Goal: Task Accomplishment & Management: Complete application form

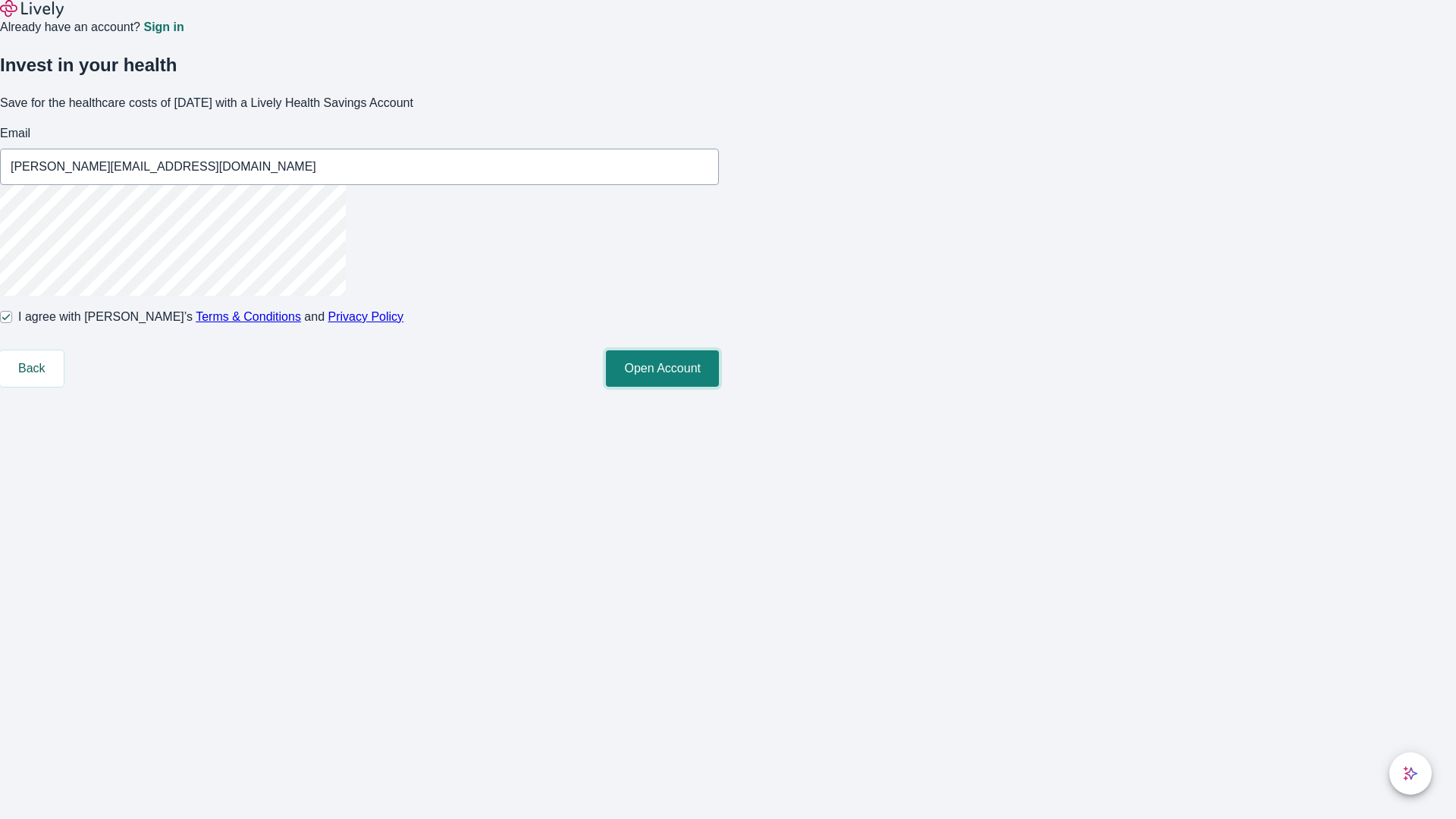
click at [719, 387] on button "Open Account" at bounding box center [663, 368] width 113 height 36
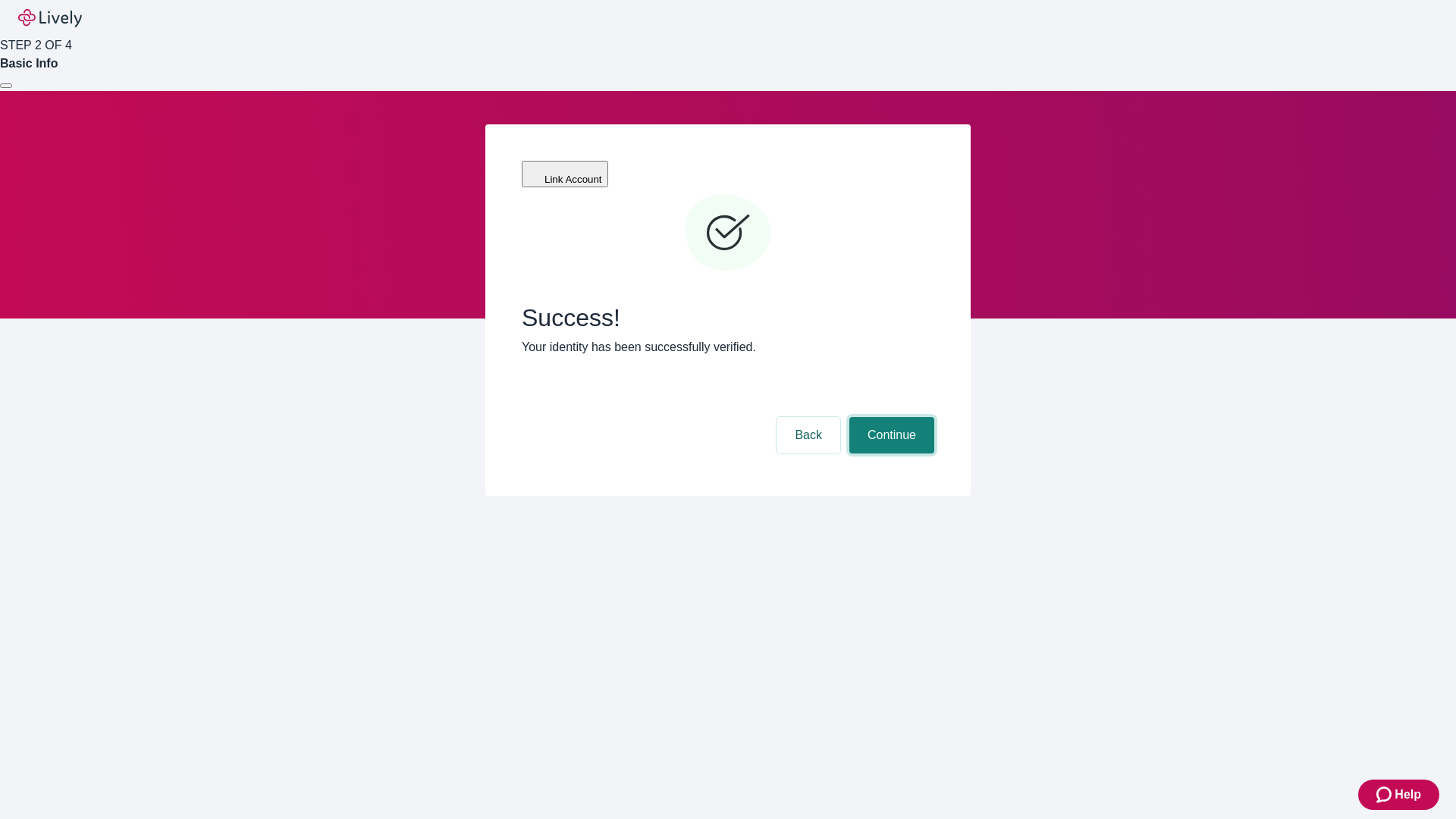
click at [890, 417] on button "Continue" at bounding box center [892, 434] width 85 height 36
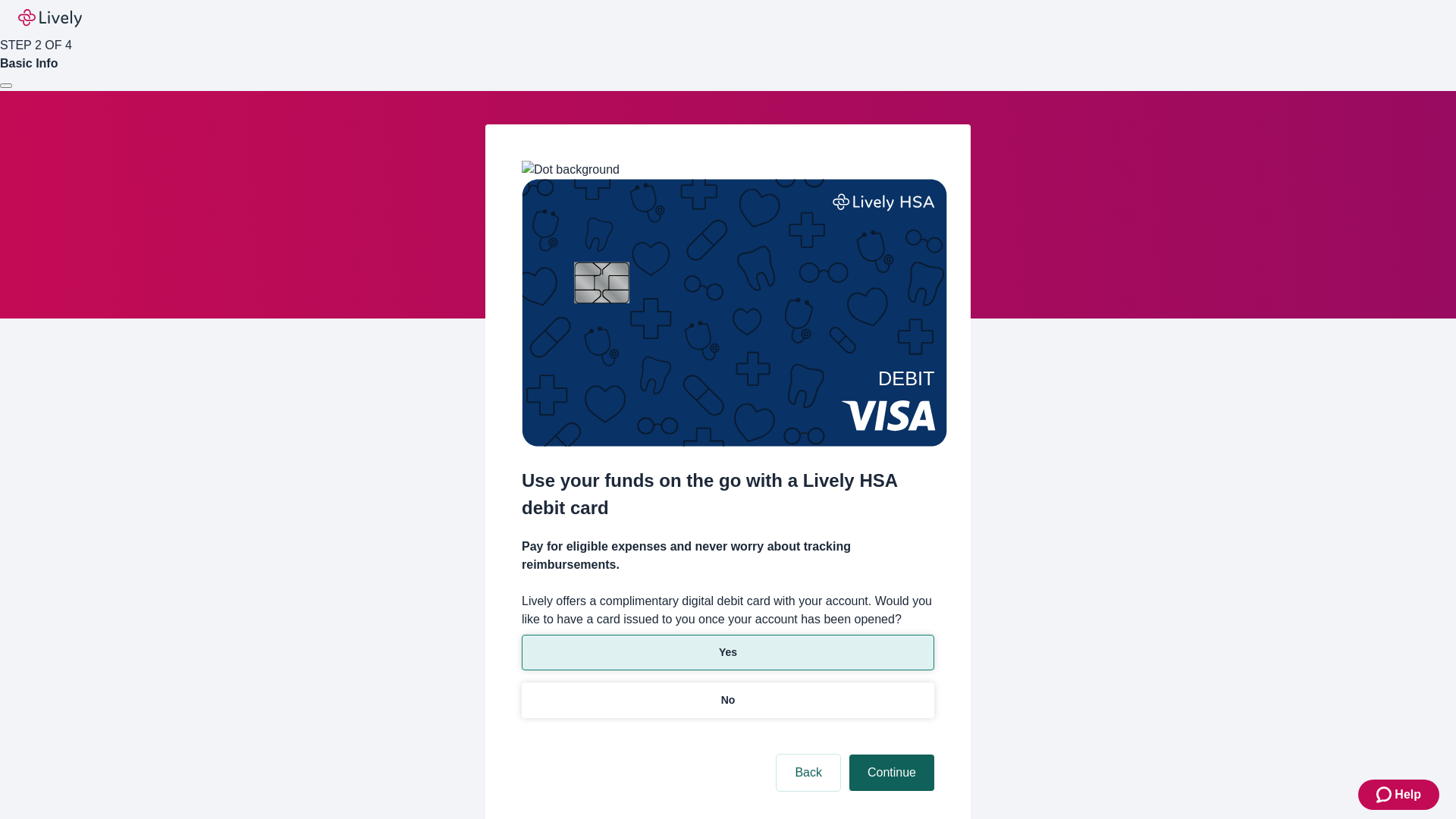
click at [727, 645] on p "Yes" at bounding box center [728, 653] width 19 height 16
click at [890, 755] on button "Continue" at bounding box center [892, 772] width 85 height 36
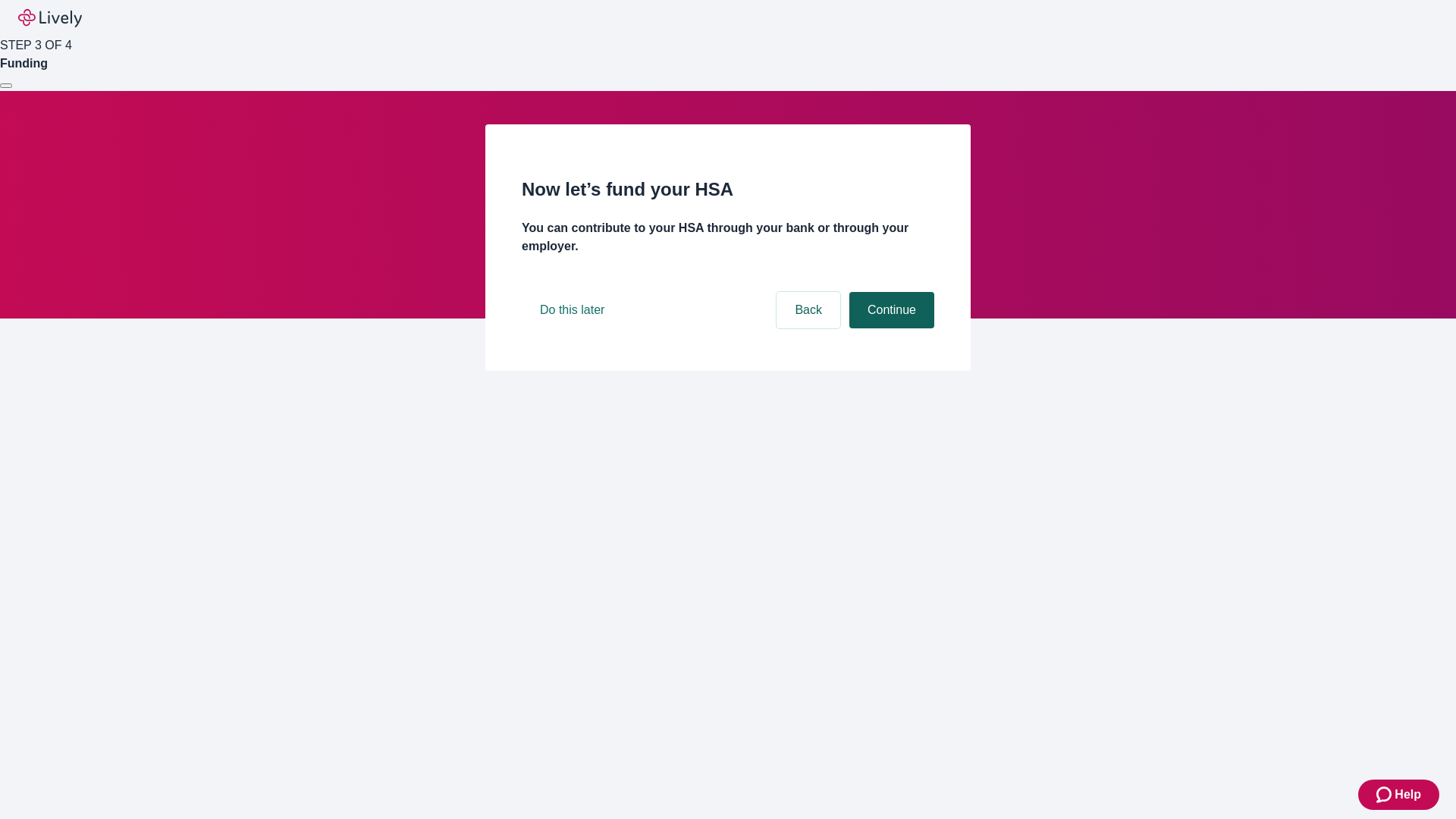
click at [890, 329] on button "Continue" at bounding box center [892, 309] width 85 height 36
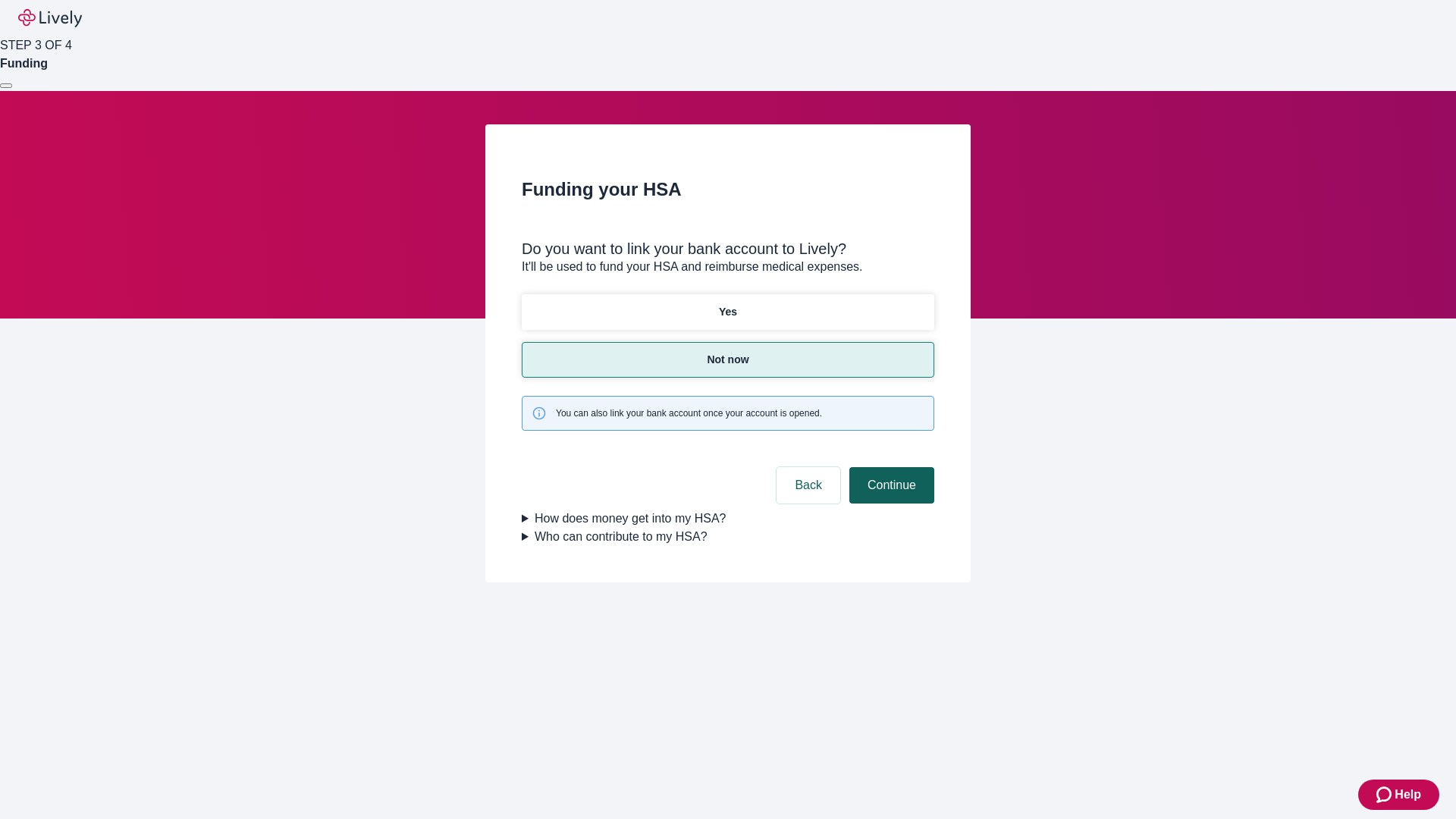
click at [890, 468] on button "Continue" at bounding box center [892, 485] width 85 height 36
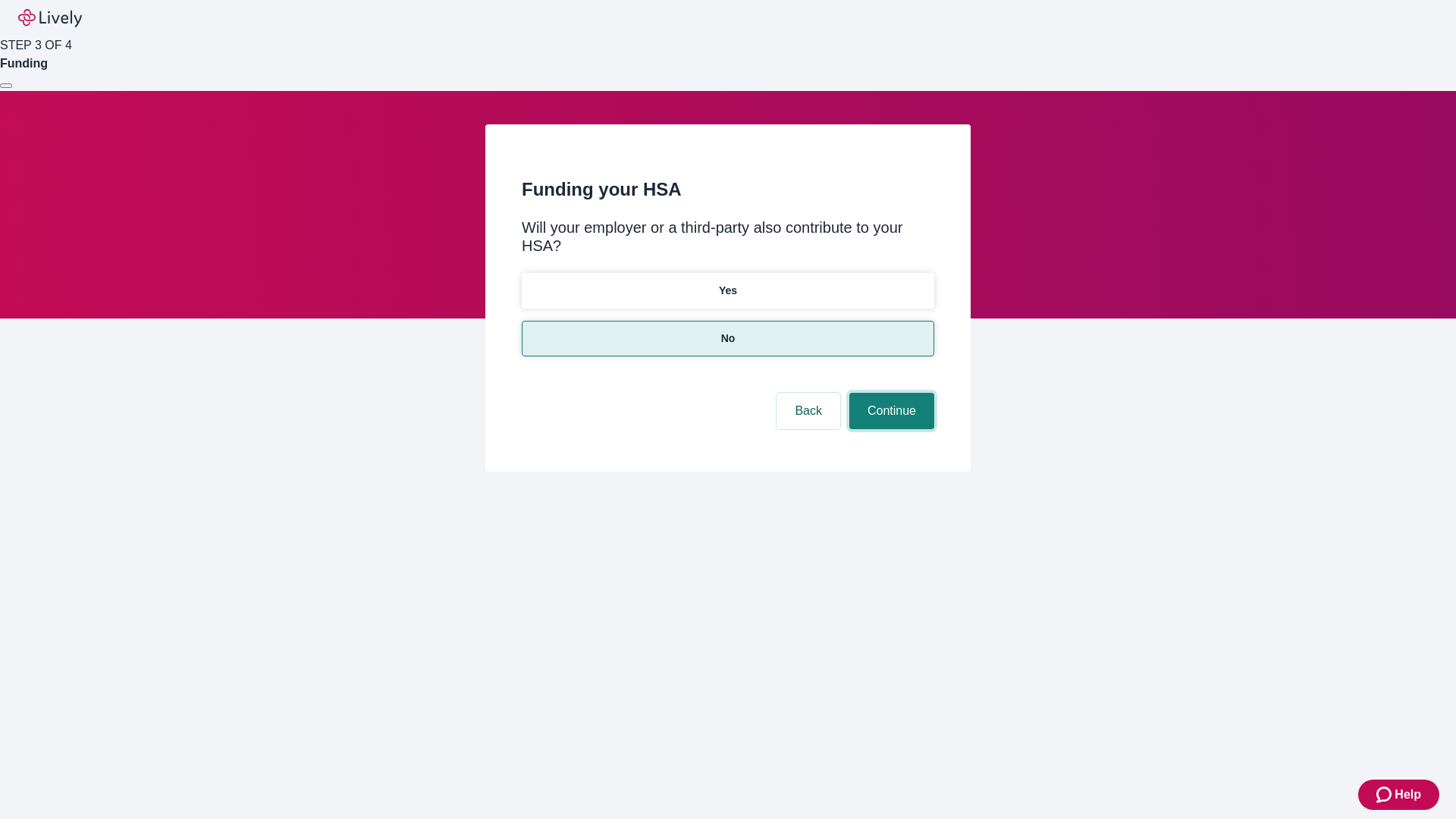
click at [890, 393] on button "Continue" at bounding box center [892, 411] width 85 height 36
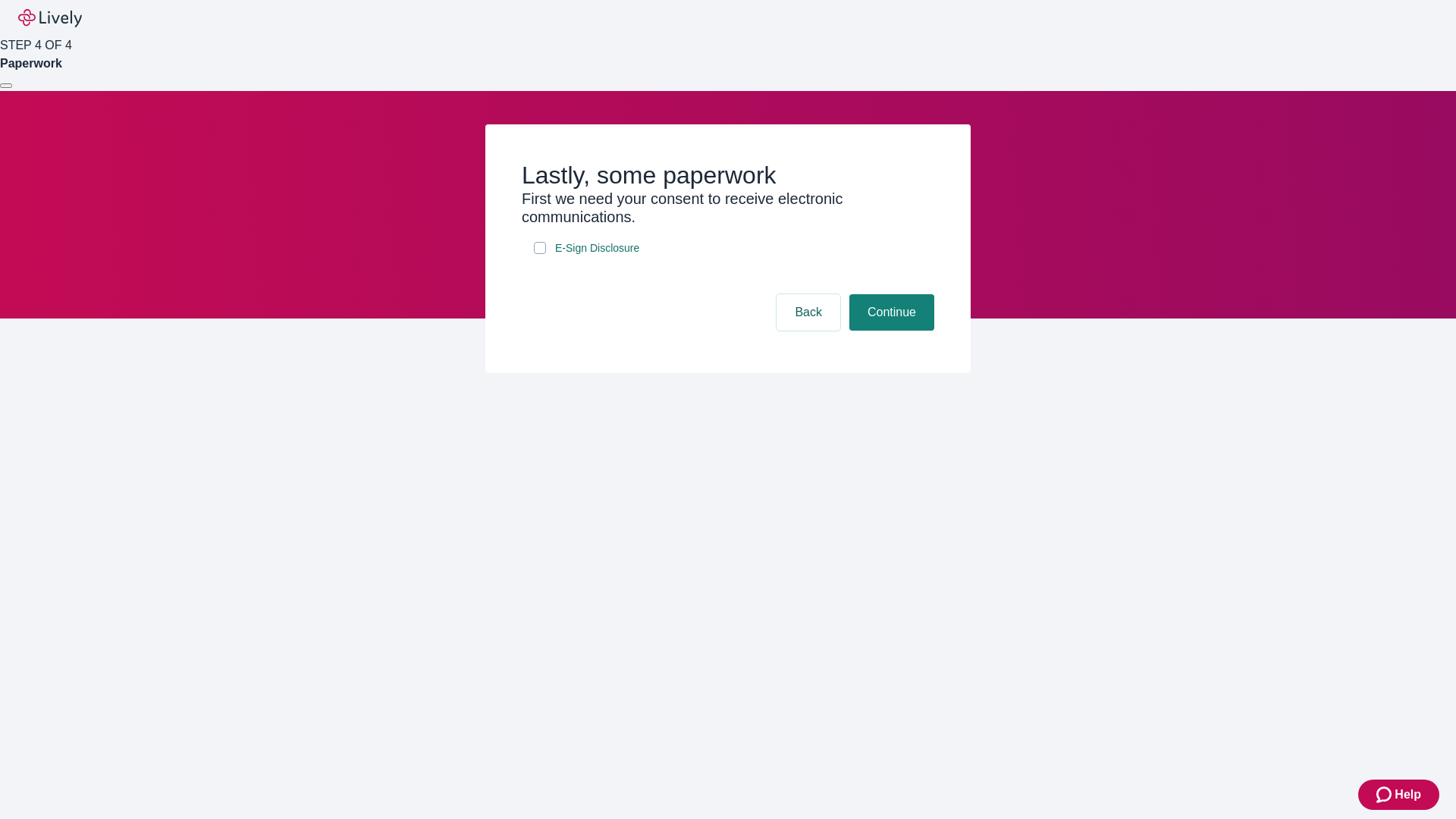
click at [540, 254] on input "E-Sign Disclosure" at bounding box center [540, 248] width 12 height 12
checkbox input "true"
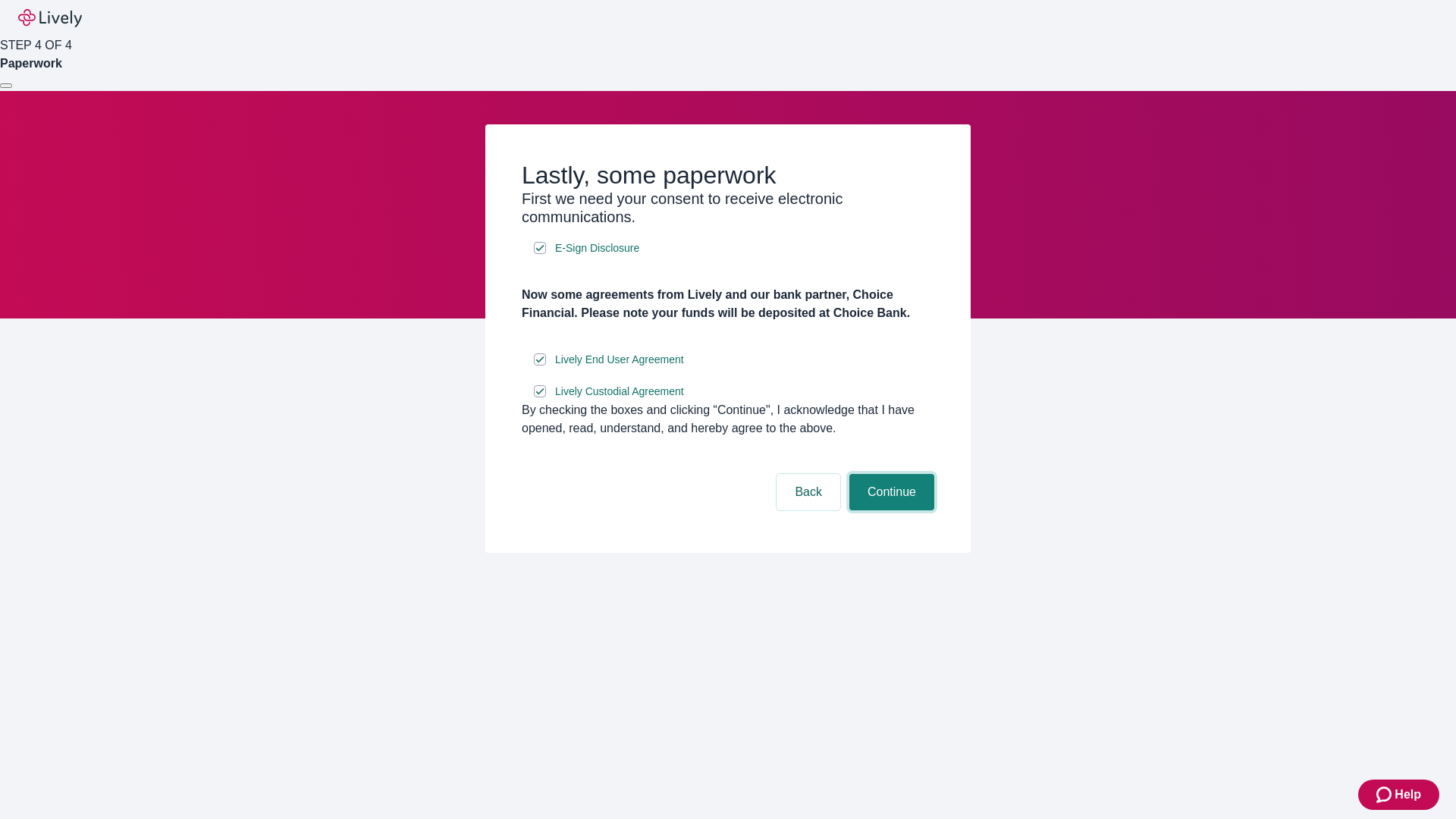
click at [890, 511] on button "Continue" at bounding box center [892, 492] width 85 height 36
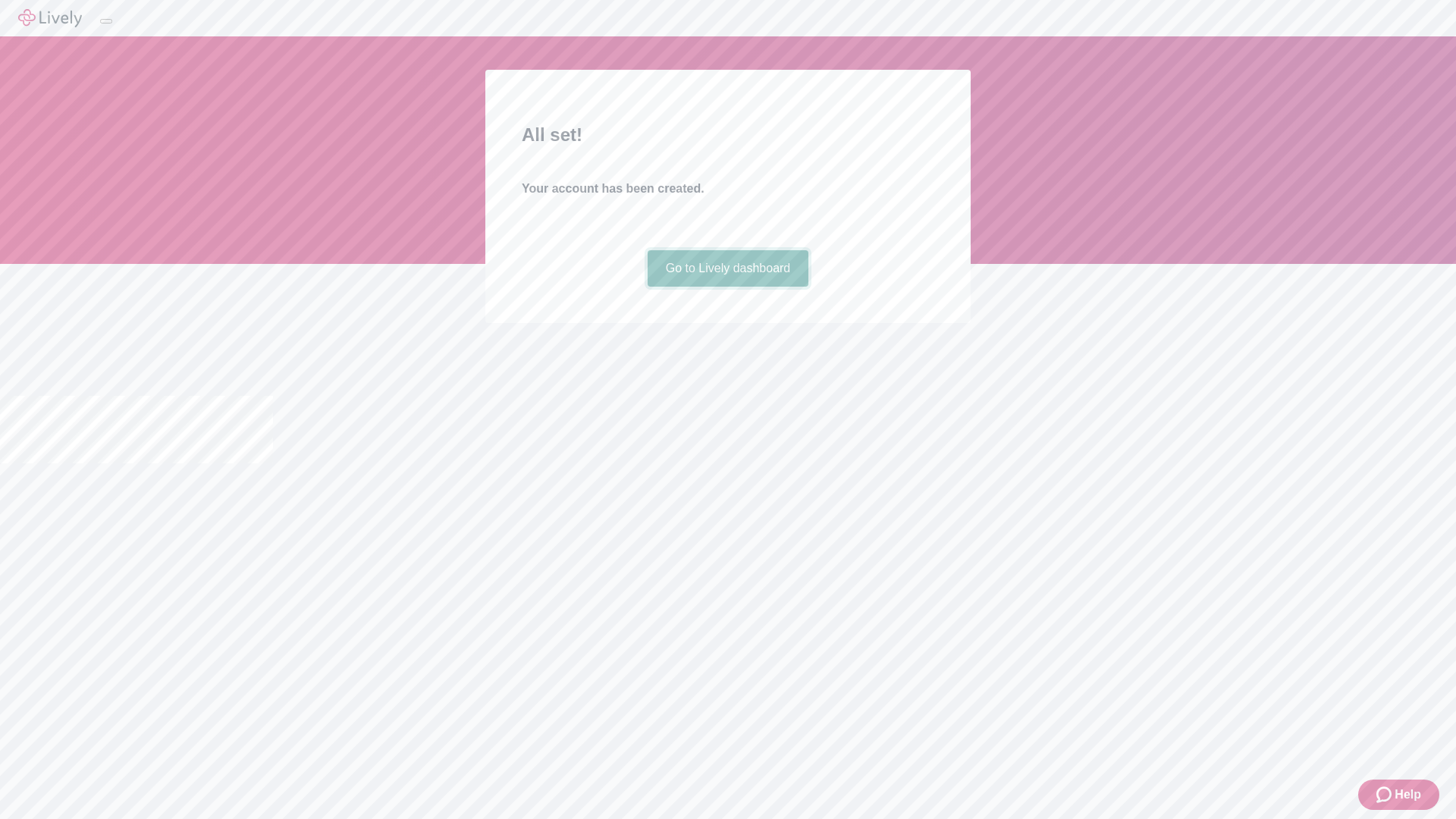
click at [727, 287] on link "Go to Lively dashboard" at bounding box center [729, 267] width 162 height 36
